Goal: Navigation & Orientation: Find specific page/section

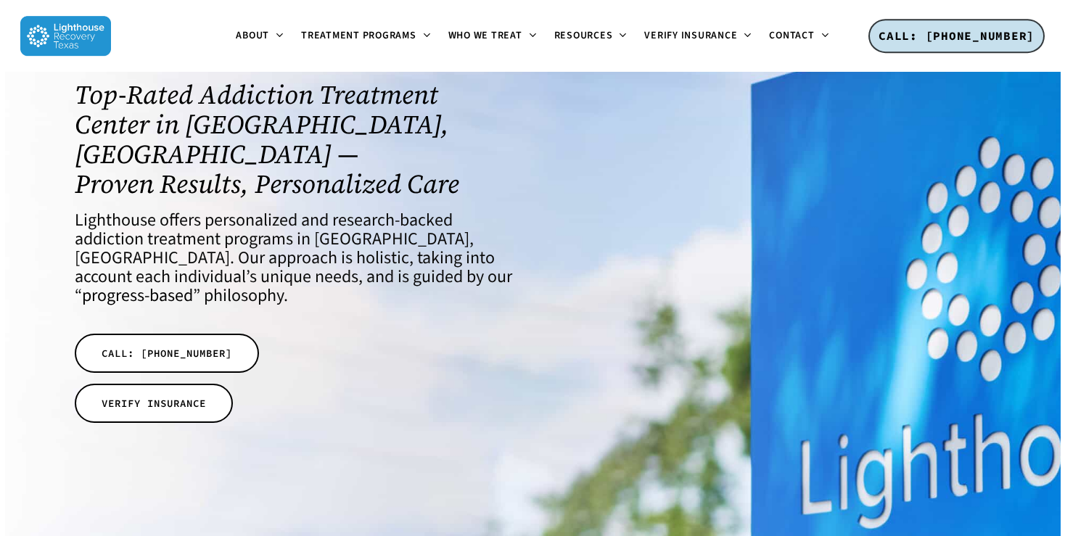
scroll to position [108, 0]
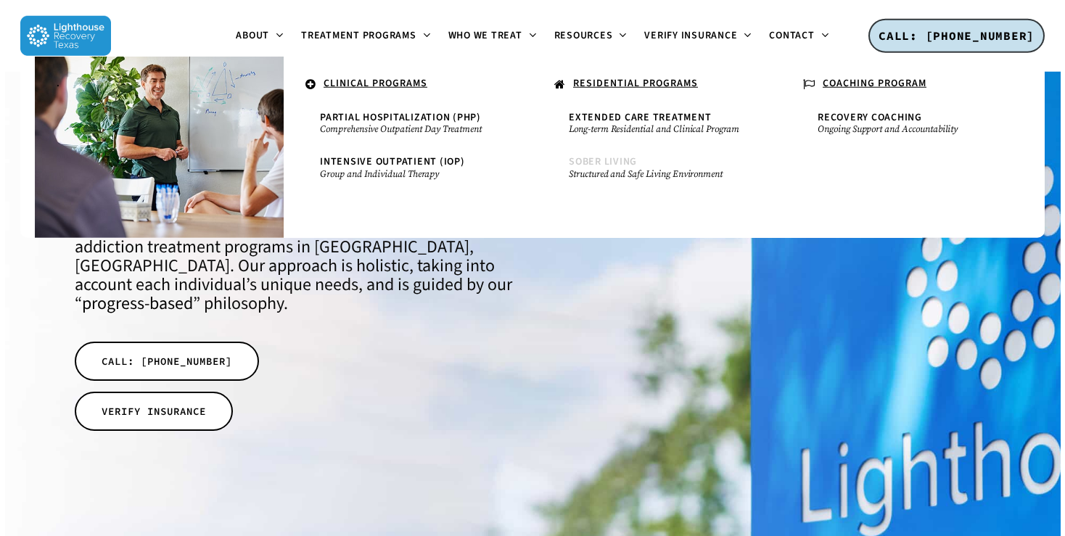
click at [578, 165] on span "Sober Living" at bounding box center [603, 162] width 68 height 15
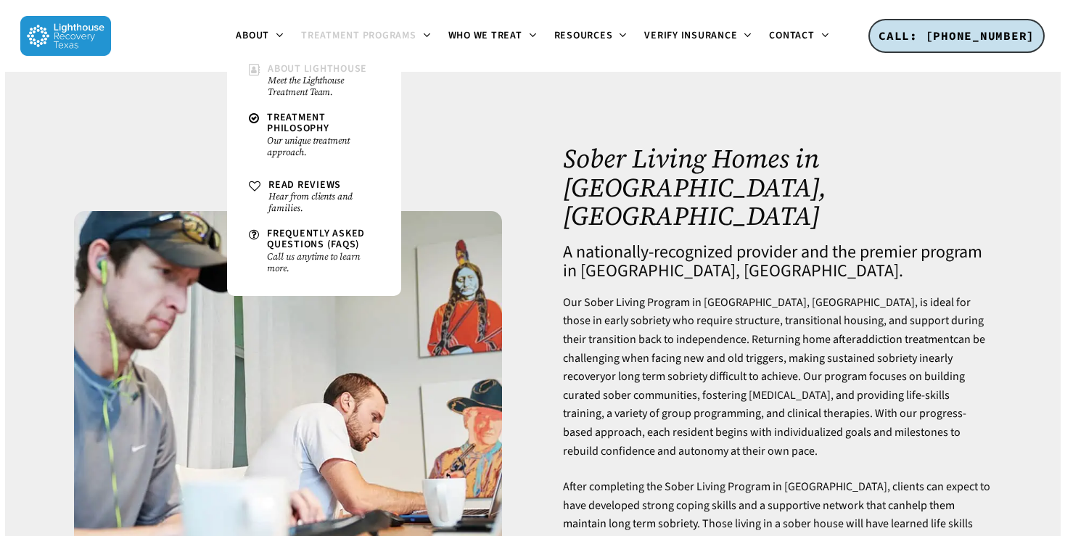
click at [284, 68] on span "About Lighthouse" at bounding box center [317, 69] width 99 height 15
